Goal: Entertainment & Leisure: Consume media (video, audio)

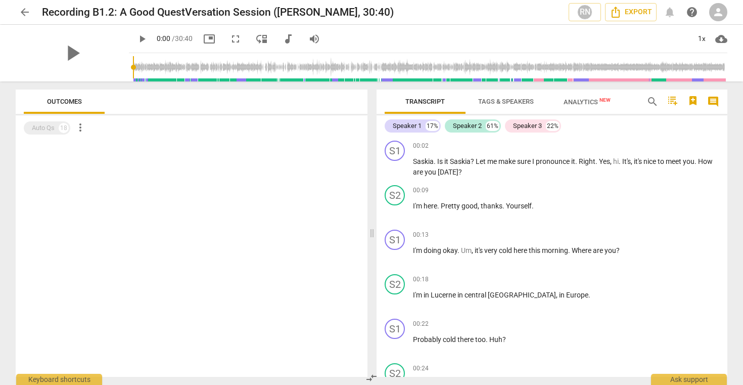
click at [136, 38] on span "play_arrow" at bounding box center [142, 39] width 12 height 12
click at [97, 72] on div "pause" at bounding box center [72, 53] width 113 height 57
click at [230, 38] on span "fullscreen" at bounding box center [236, 39] width 12 height 12
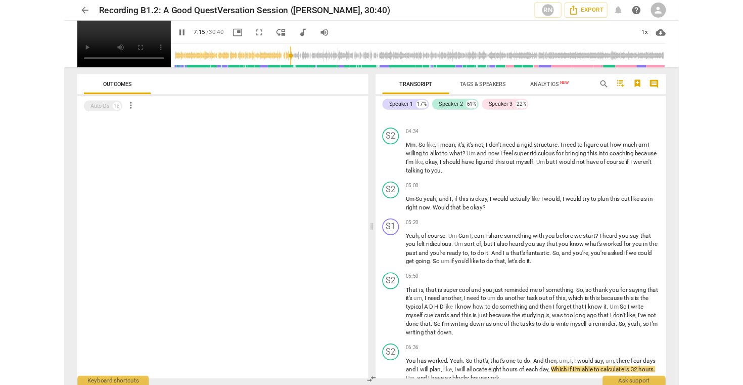
scroll to position [1340, 0]
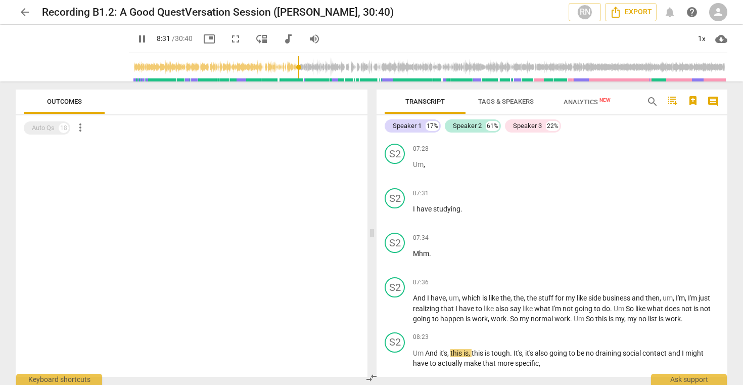
click at [229, 245] on div at bounding box center [192, 259] width 352 height 236
click at [79, 129] on span "more_vert" at bounding box center [80, 127] width 12 height 12
click at [79, 129] on li "Uncheck all" at bounding box center [103, 127] width 57 height 24
click at [50, 128] on div "Auto Qs" at bounding box center [43, 128] width 23 height 10
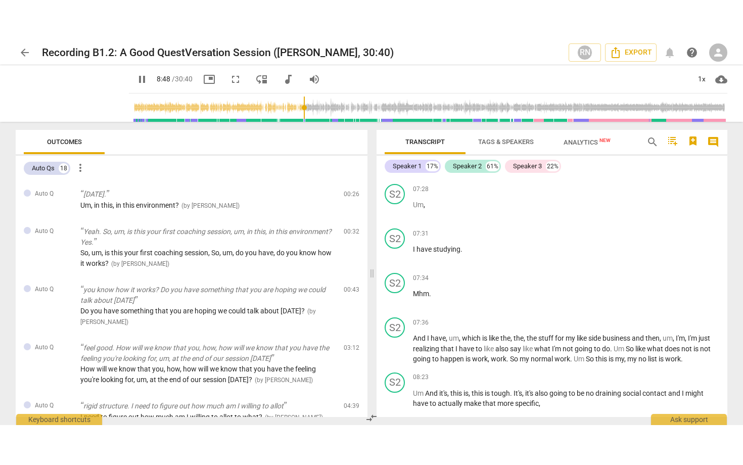
scroll to position [1612, 0]
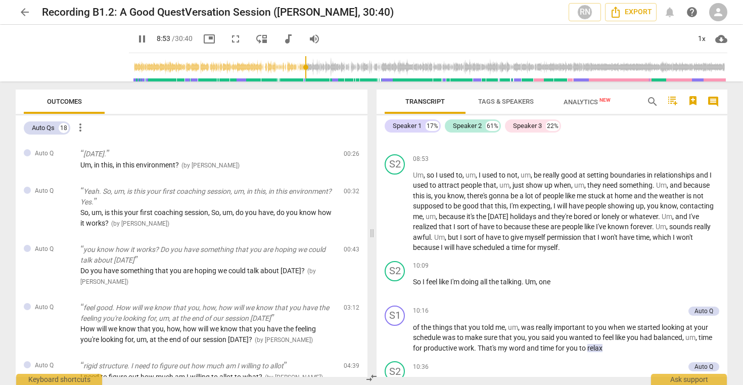
click at [136, 39] on span "pause" at bounding box center [142, 39] width 12 height 12
click at [67, 55] on span "play_arrow" at bounding box center [72, 53] width 26 height 26
click at [92, 65] on div "pause" at bounding box center [72, 53] width 113 height 57
click at [230, 39] on span "fullscreen" at bounding box center [236, 39] width 12 height 12
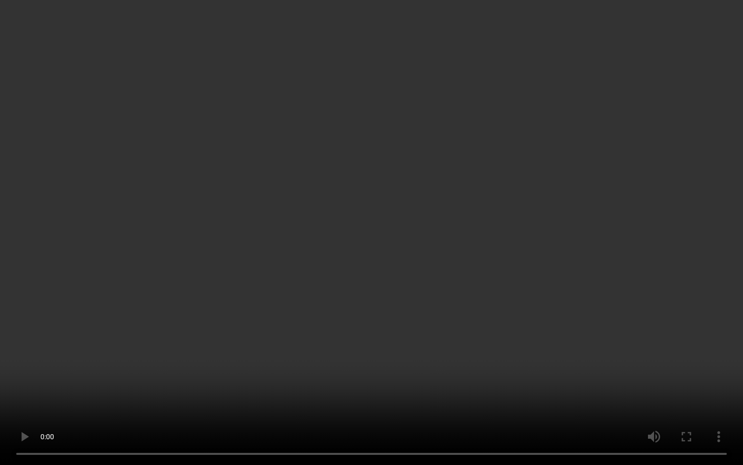
type input "551"
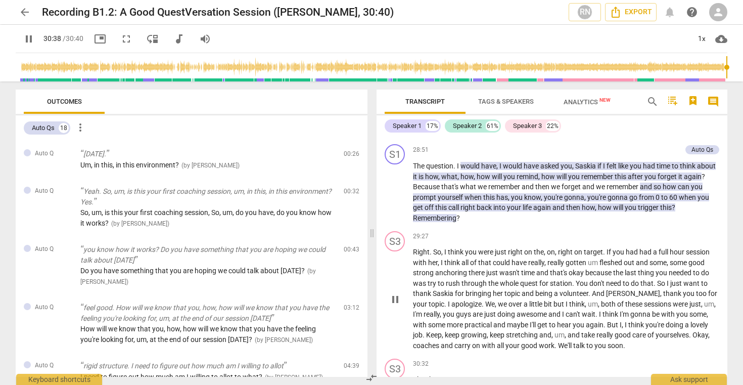
scroll to position [4490, 0]
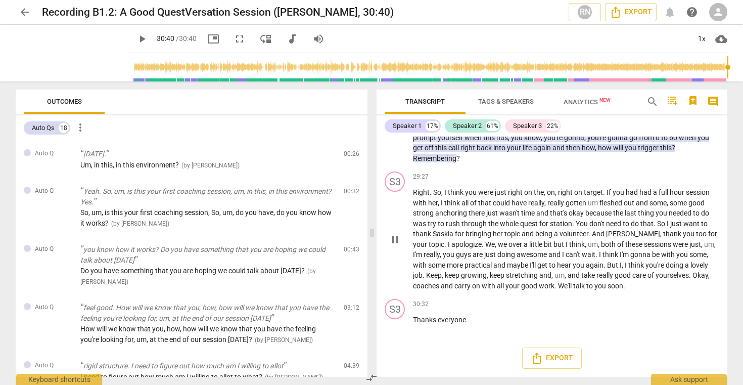
type input "1840"
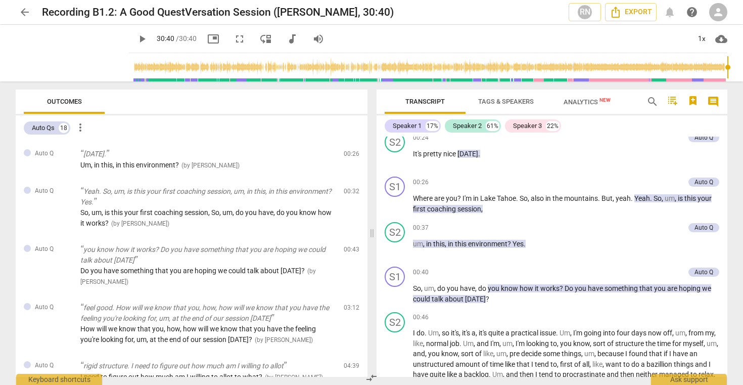
scroll to position [232, 0]
